Goal: Task Accomplishment & Management: Manage account settings

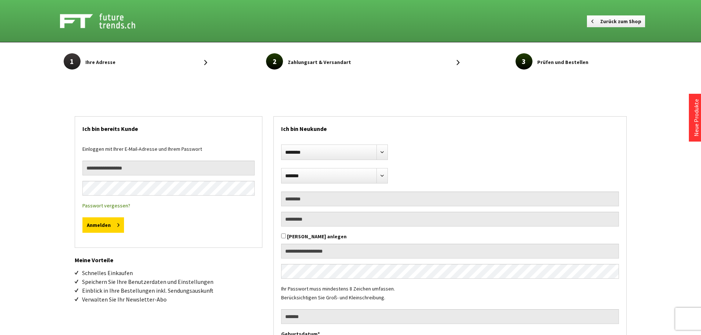
click at [99, 15] on img at bounding box center [106, 21] width 92 height 18
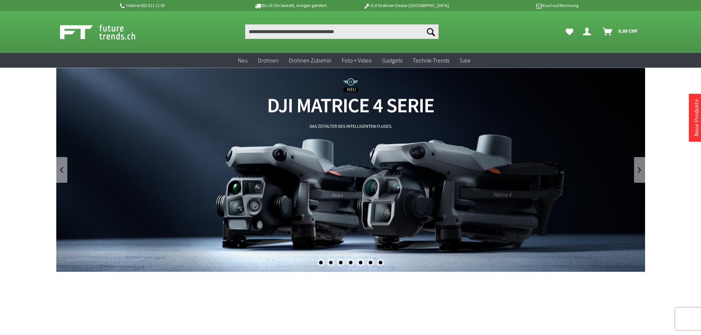
click at [590, 32] on icon "Dein Konto" at bounding box center [587, 29] width 8 height 6
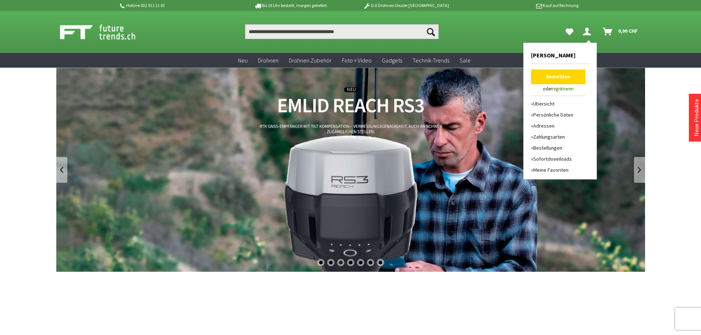
click at [571, 71] on link "Anmelden" at bounding box center [558, 77] width 54 height 15
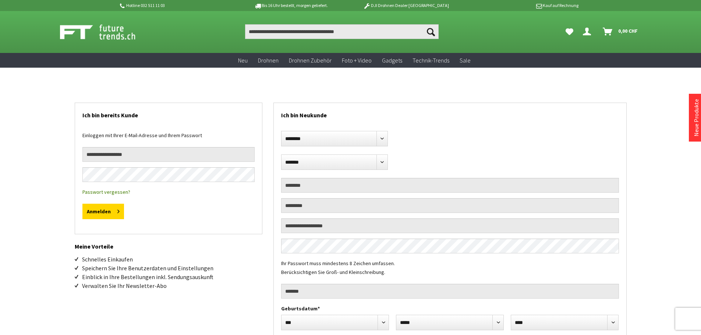
select select "**"
click at [164, 157] on input "email" at bounding box center [168, 154] width 172 height 15
type input "**********"
click at [82, 204] on button "Anmelden" at bounding box center [103, 211] width 42 height 15
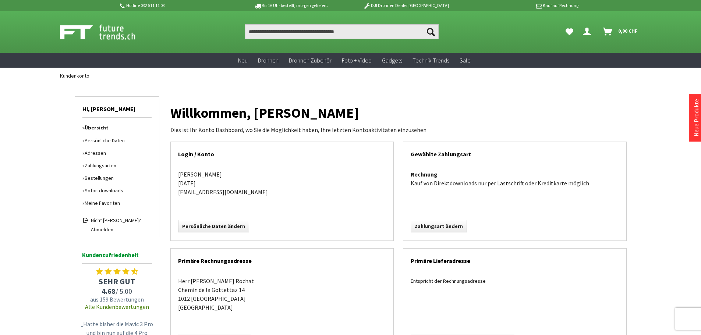
click at [99, 165] on link "Zahlungsarten" at bounding box center [116, 165] width 69 height 13
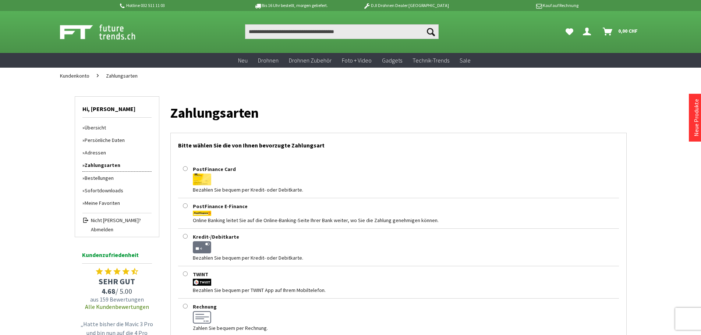
click at [98, 153] on link "Adressen" at bounding box center [116, 153] width 69 height 13
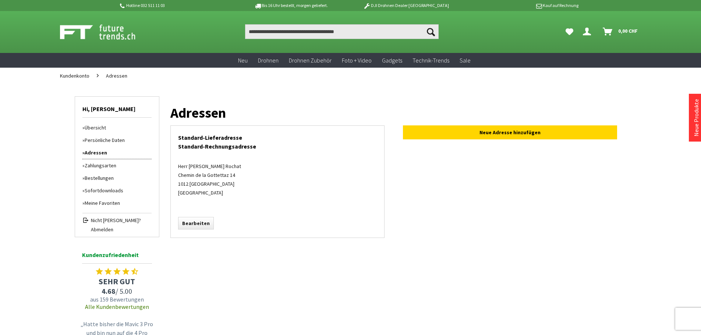
click at [102, 141] on link "Persönliche Daten" at bounding box center [116, 140] width 69 height 13
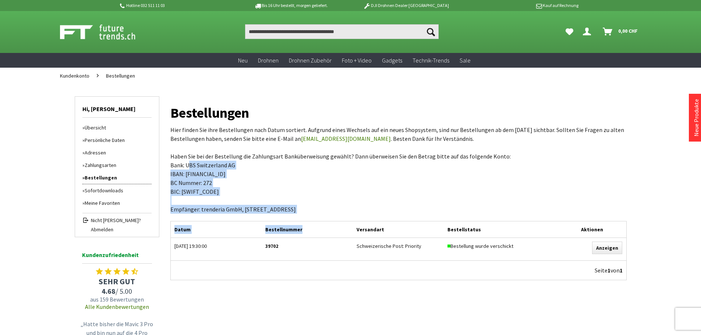
drag, startPoint x: 186, startPoint y: 166, endPoint x: 326, endPoint y: 214, distance: 148.5
click at [326, 214] on div "Bestellungen Hier finden Sie ihre Bestellungen nach Datum sortiert. Aufgrund ei…" at bounding box center [398, 191] width 457 height 180
click at [328, 209] on p "Hier finden Sie ihre Bestellungen nach Datum sortiert. Aufgrund eines Wechsels …" at bounding box center [398, 170] width 457 height 88
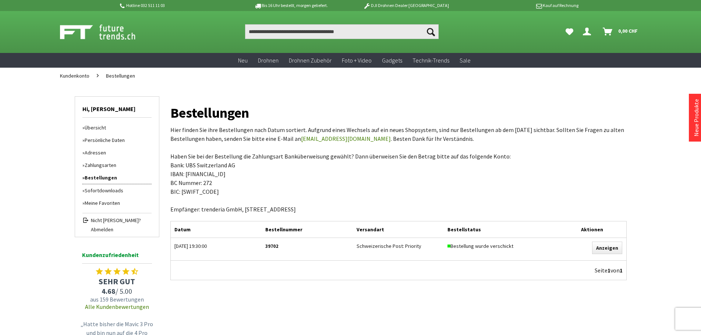
scroll to position [37, 0]
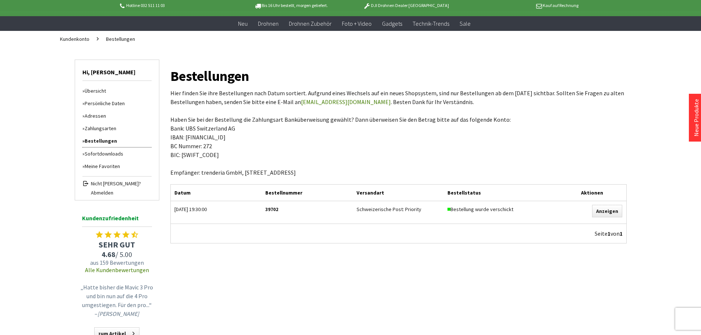
click at [276, 209] on div "39702" at bounding box center [307, 209] width 84 height 9
copy div "39702"
